Goal: Check status: Check status

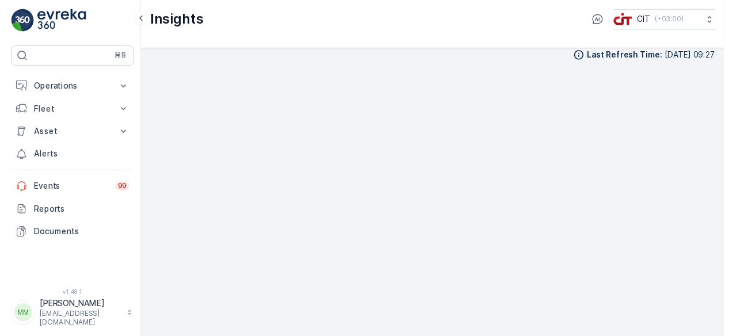
scroll to position [10, 0]
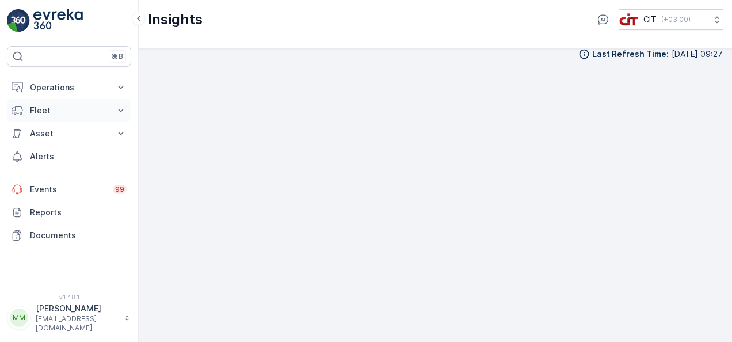
click at [85, 106] on p "Fleet" at bounding box center [69, 111] width 78 height 12
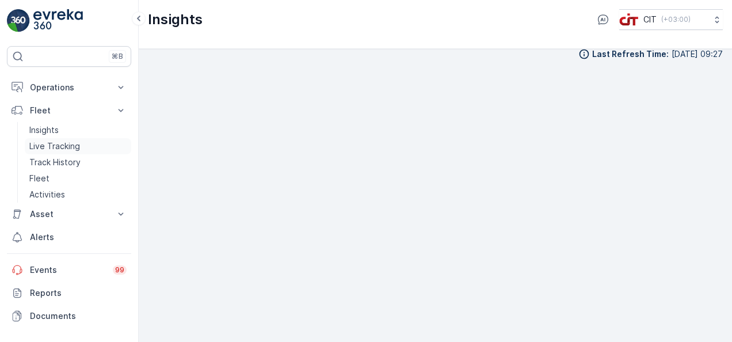
click at [82, 139] on link "Live Tracking" at bounding box center [78, 146] width 106 height 16
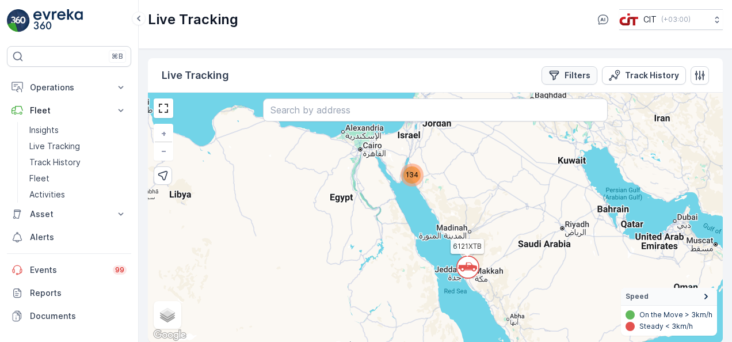
click at [584, 82] on button "Filters" at bounding box center [569, 75] width 56 height 18
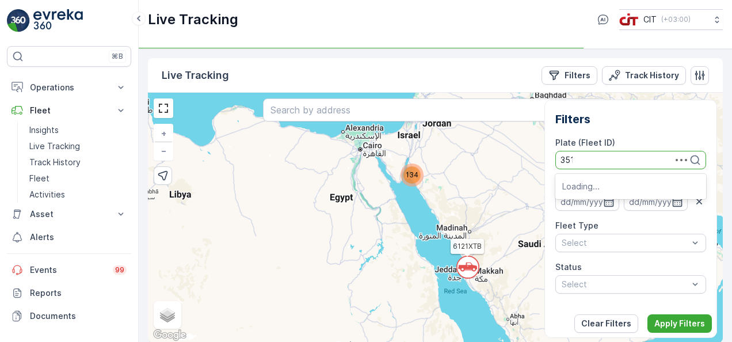
type input "3517"
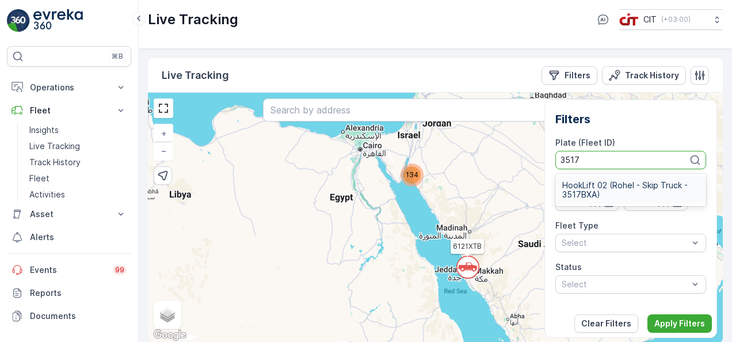
click at [597, 186] on span "HookLift 02 (Rohel - Skip Truck - 3517BXA)" at bounding box center [630, 190] width 137 height 18
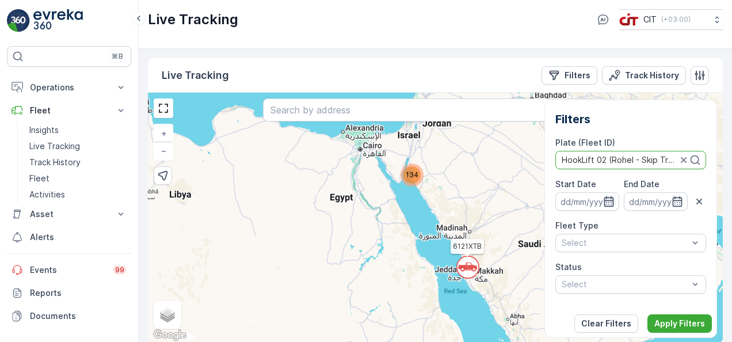
click at [609, 203] on icon "button" at bounding box center [609, 201] width 10 height 10
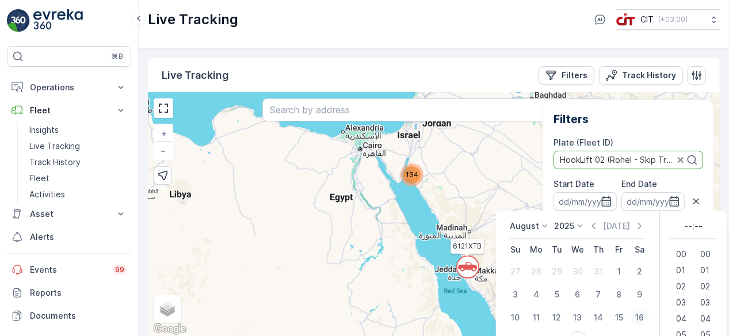
click at [637, 314] on div "16" at bounding box center [640, 317] width 18 height 18
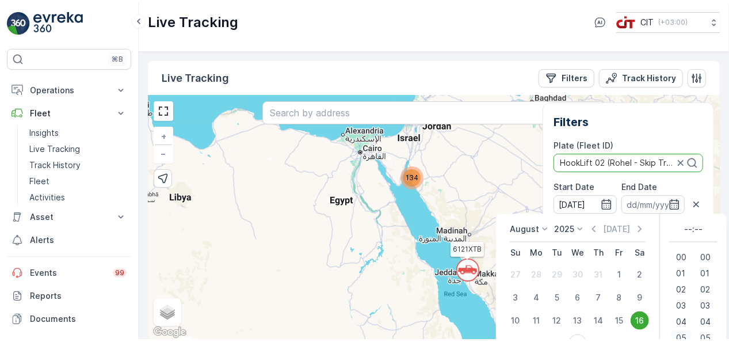
scroll to position [6, 0]
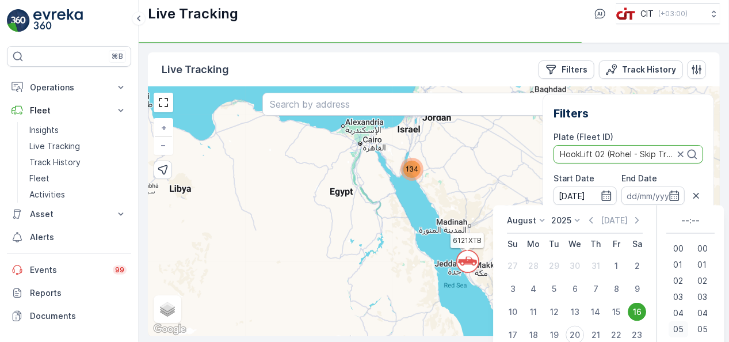
click at [677, 330] on span "05" at bounding box center [678, 329] width 10 height 12
type input "[DATE] 05:00"
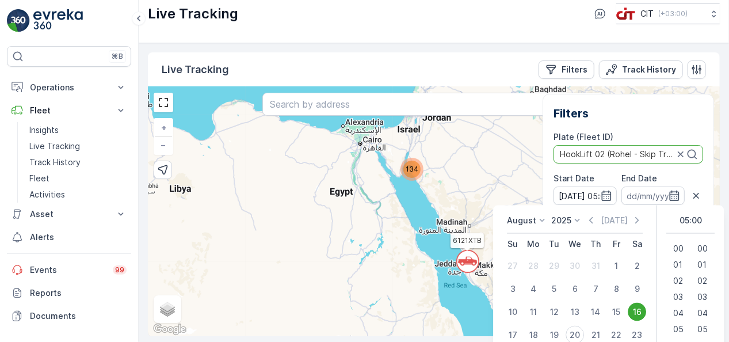
scroll to position [0, 0]
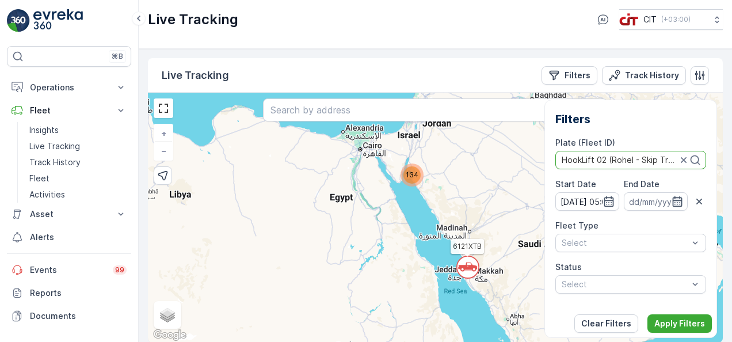
click at [672, 196] on icon "button" at bounding box center [677, 202] width 12 height 12
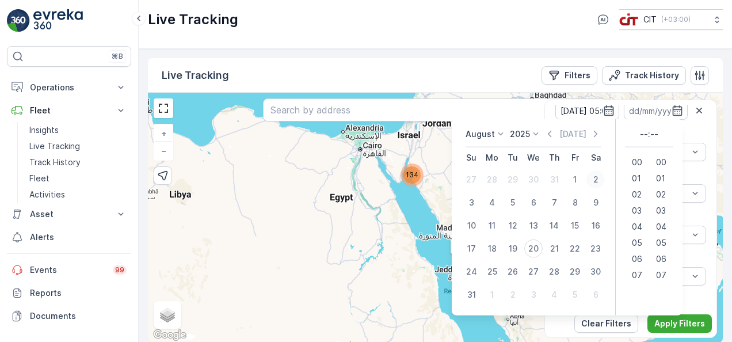
scroll to position [92, 0]
click at [532, 250] on div "20" at bounding box center [533, 248] width 18 height 18
type input "[DATE]"
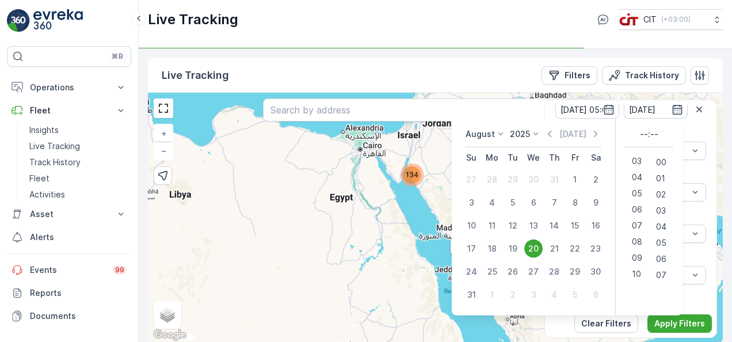
scroll to position [55, 0]
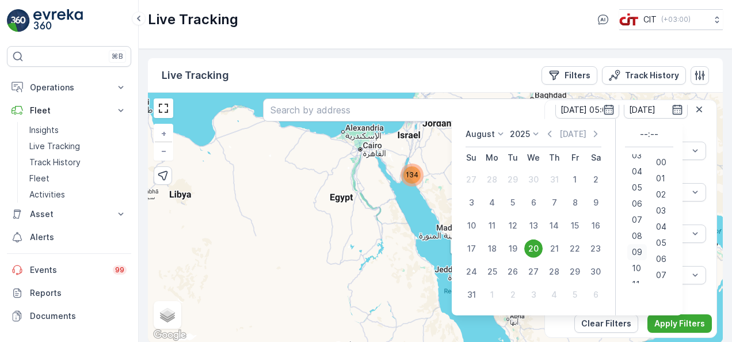
click at [632, 250] on span "09" at bounding box center [637, 252] width 10 height 12
type input "[DATE] 09:00"
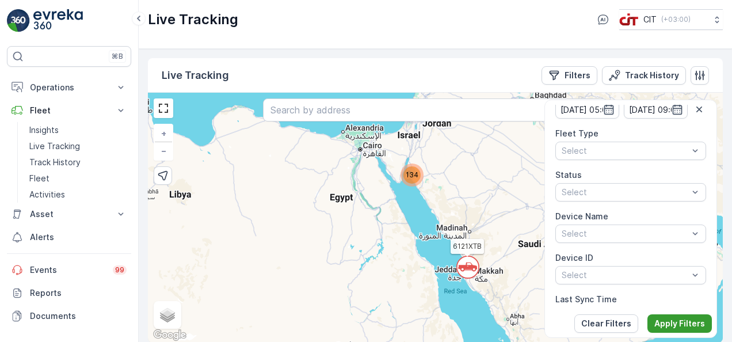
click at [678, 321] on p "Apply Filters" at bounding box center [679, 324] width 51 height 12
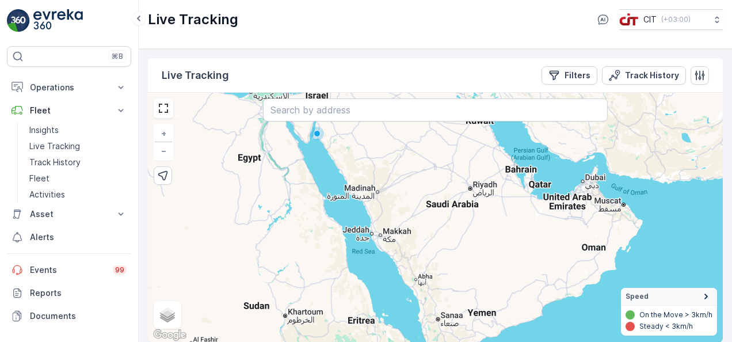
drag, startPoint x: 511, startPoint y: 193, endPoint x: 417, endPoint y: 151, distance: 102.8
click at [417, 151] on div "+ − Satellite Roadmap Terrain Hybrid Leaflet Keyboard shortcuts Map Data Map da…" at bounding box center [435, 218] width 575 height 250
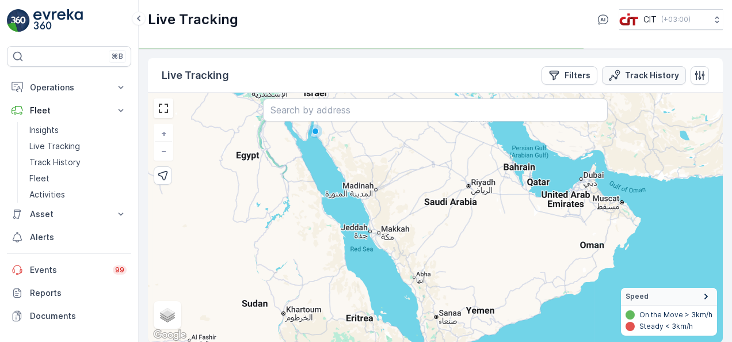
click at [617, 74] on icon "Track History" at bounding box center [617, 73] width 5 height 6
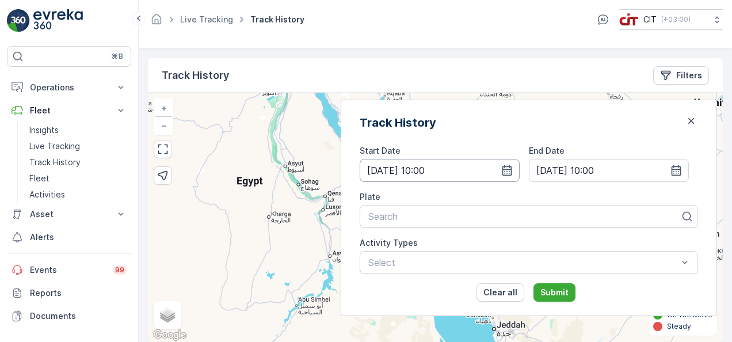
click at [520, 167] on input "[DATE] 10:00" at bounding box center [440, 170] width 160 height 23
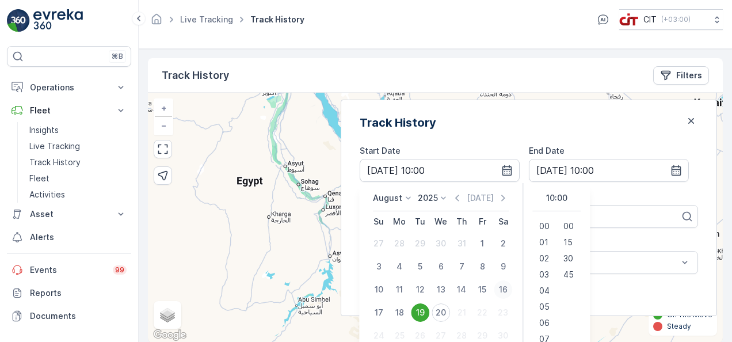
click at [512, 285] on div "16" at bounding box center [503, 289] width 18 height 18
type input "[DATE] 10:00"
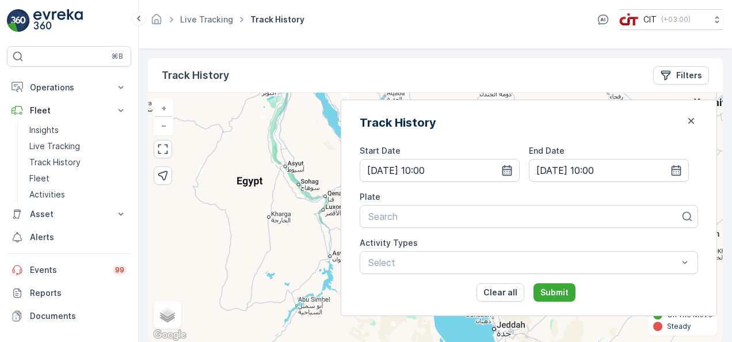
click at [513, 171] on icon "button" at bounding box center [507, 171] width 12 height 12
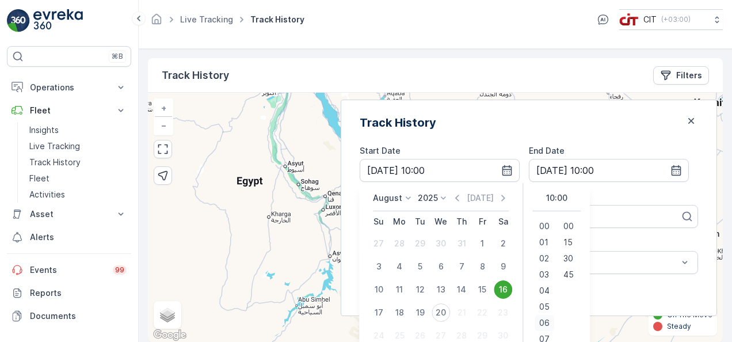
click at [549, 320] on span "06" at bounding box center [544, 323] width 10 height 12
type input "[DATE] 06:00"
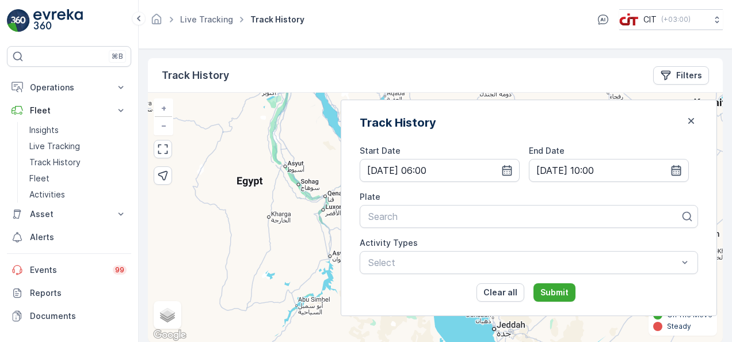
click at [675, 173] on icon "button" at bounding box center [676, 171] width 12 height 12
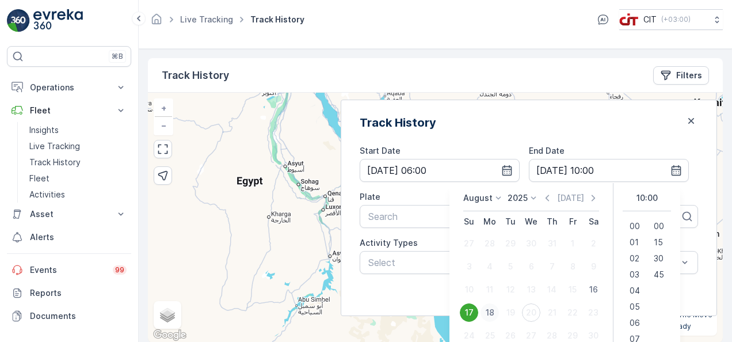
click at [499, 316] on div "18" at bounding box center [489, 312] width 18 height 18
type input "[DATE] 10:00"
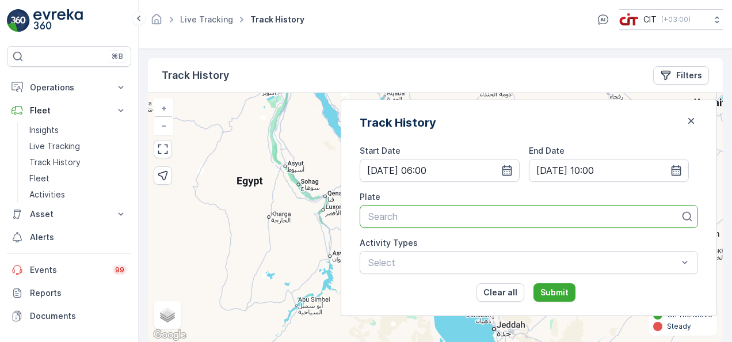
click at [528, 219] on div at bounding box center [524, 216] width 314 height 10
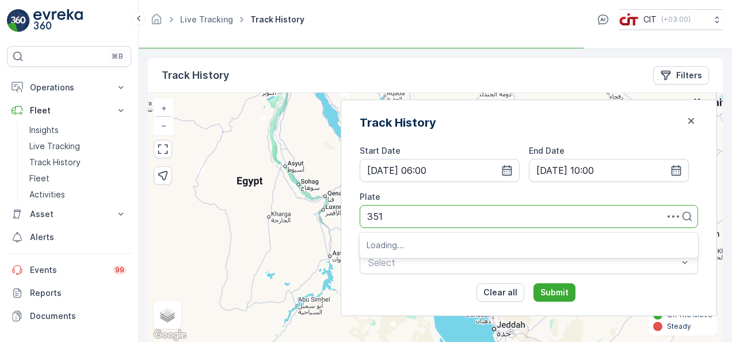
type input "3517"
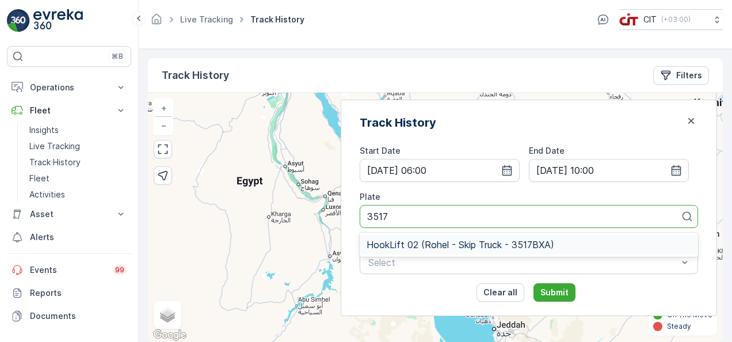
click at [511, 238] on div "HookLift 02 (Rohel - Skip Truck - 3517BXA)" at bounding box center [529, 245] width 338 height 20
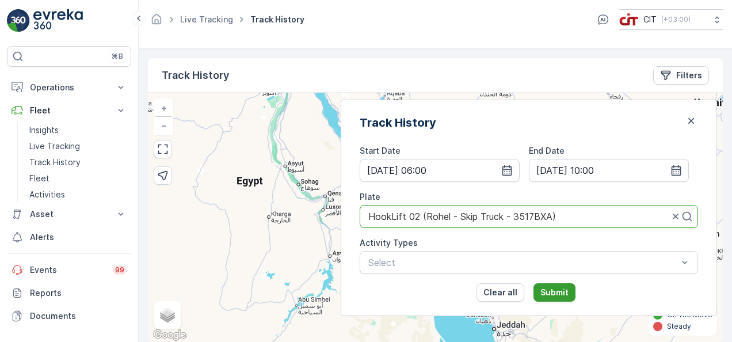
click at [568, 291] on p "Submit" at bounding box center [554, 293] width 28 height 12
